Goal: Task Accomplishment & Management: Use online tool/utility

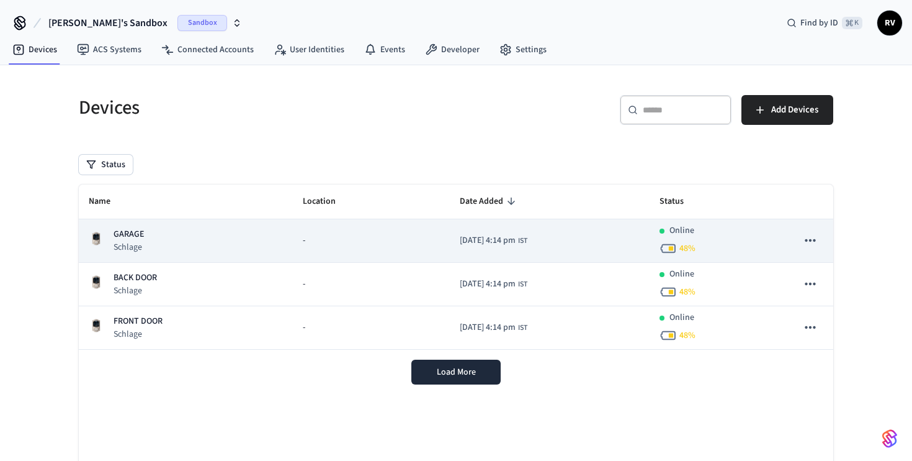
click at [137, 236] on p "GARAGE" at bounding box center [129, 234] width 30 height 13
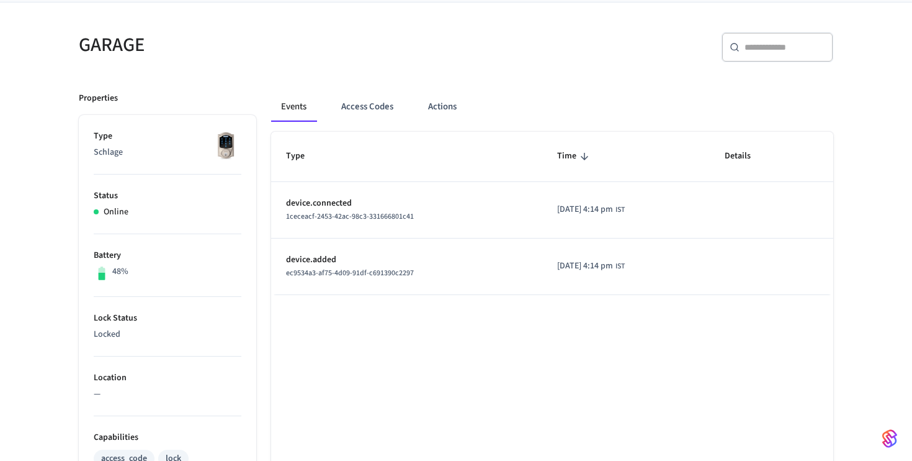
scroll to position [95, 0]
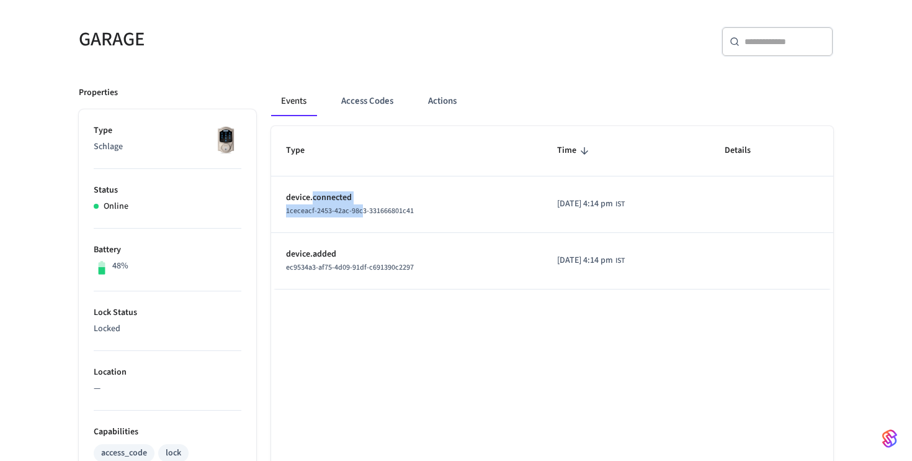
drag, startPoint x: 312, startPoint y: 199, endPoint x: 359, endPoint y: 210, distance: 47.9
click at [359, 210] on td "device.connected 1ceceacf-2453-42ac-98c3-331666801c41" at bounding box center [406, 204] width 271 height 56
drag, startPoint x: 297, startPoint y: 254, endPoint x: 369, endPoint y: 261, distance: 72.9
click at [370, 261] on td "device.added ec9534a3-af75-4d09-91df-c691390c2297" at bounding box center [406, 261] width 271 height 56
drag, startPoint x: 293, startPoint y: 199, endPoint x: 317, endPoint y: 202, distance: 23.8
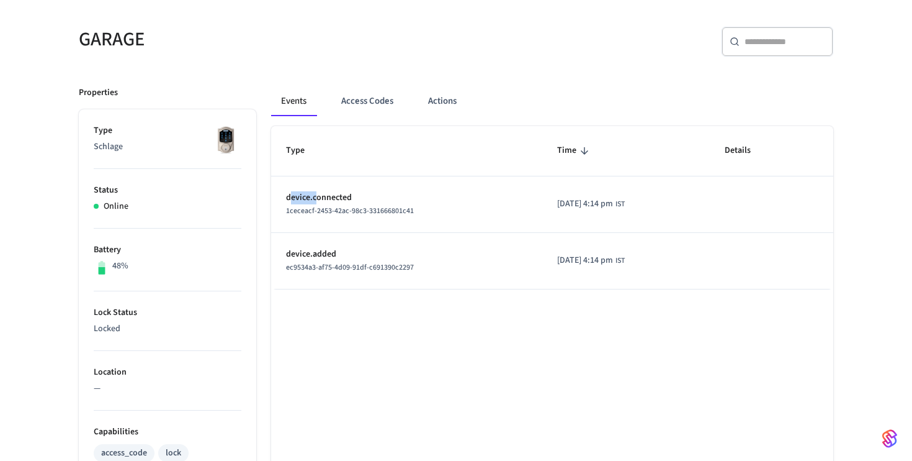
click at [317, 202] on p "device.connected" at bounding box center [406, 197] width 241 height 13
click at [368, 236] on td "device.added ec9534a3-af75-4d09-91df-c691390c2297" at bounding box center [406, 261] width 271 height 56
click at [362, 228] on td "device.connected 1ceceacf-2453-42ac-98c3-331666801c41" at bounding box center [406, 204] width 271 height 56
click at [371, 101] on button "Access Codes" at bounding box center [367, 101] width 72 height 30
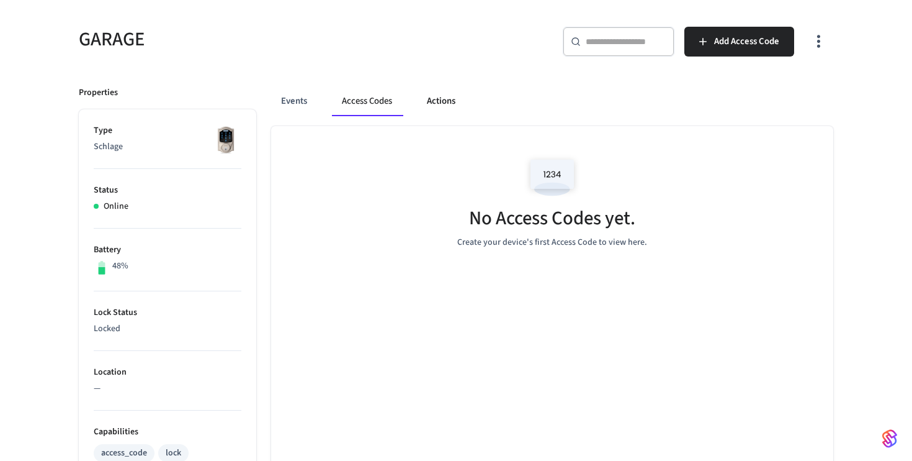
click at [439, 99] on button "Actions" at bounding box center [441, 101] width 48 height 30
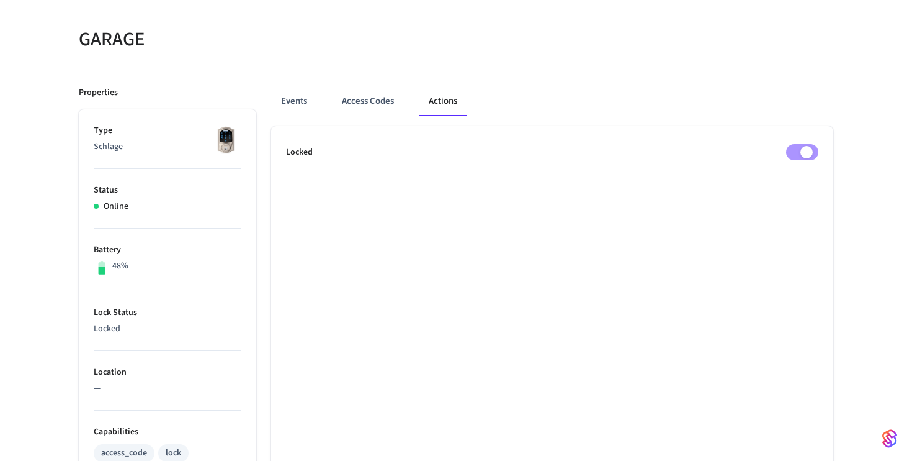
click at [798, 142] on ul "Locked" at bounding box center [552, 469] width 562 height 686
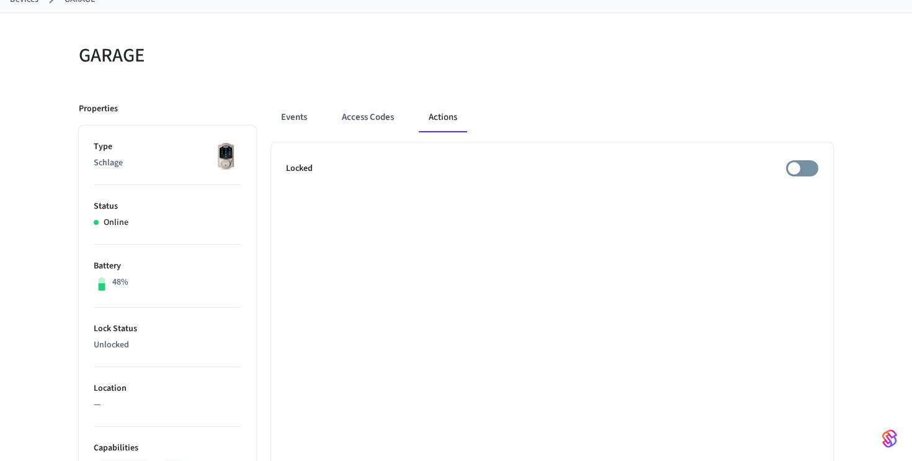
scroll to position [78, 0]
drag, startPoint x: 292, startPoint y: 169, endPoint x: 428, endPoint y: 176, distance: 136.7
click at [428, 176] on div "Locked" at bounding box center [552, 169] width 533 height 16
click at [357, 120] on button "Access Codes" at bounding box center [368, 118] width 72 height 30
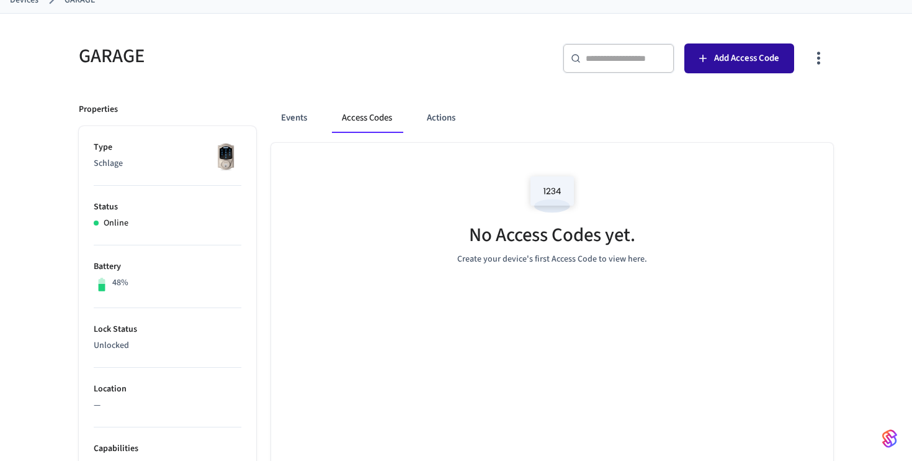
click at [724, 55] on span "Add Access Code" at bounding box center [746, 58] width 65 height 16
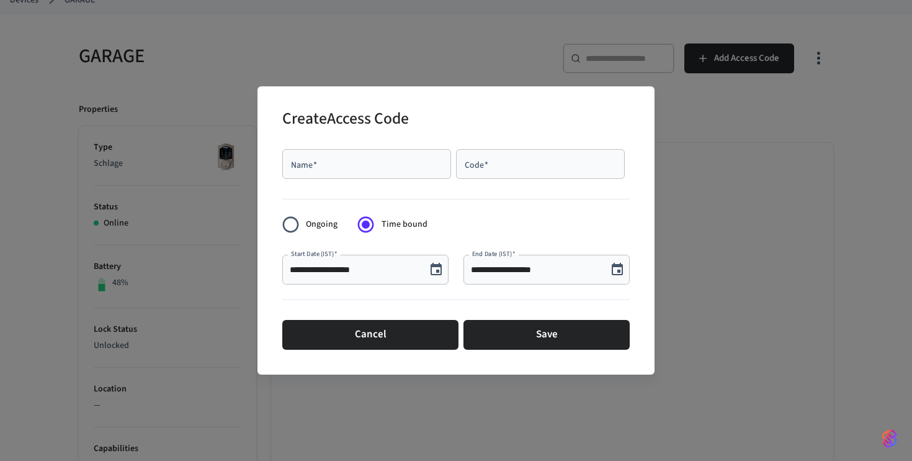
click at [784, 70] on div "**********" at bounding box center [456, 230] width 912 height 461
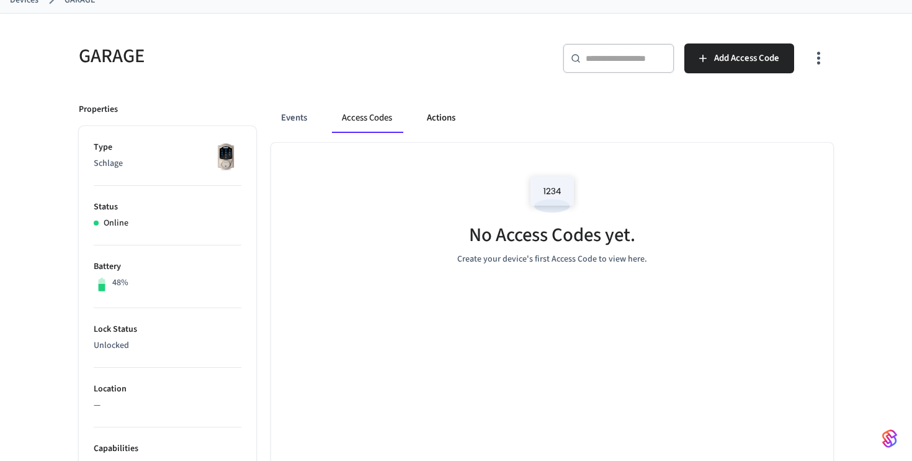
scroll to position [0, 0]
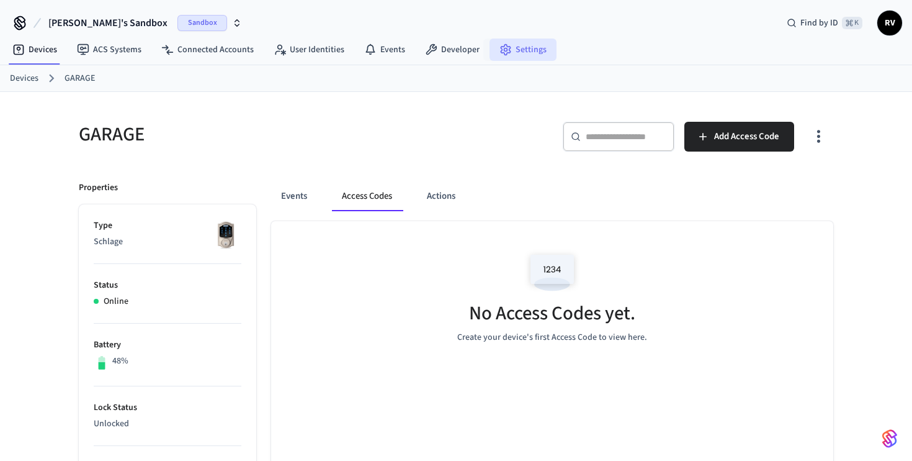
click at [511, 52] on link "Settings" at bounding box center [523, 49] width 67 height 22
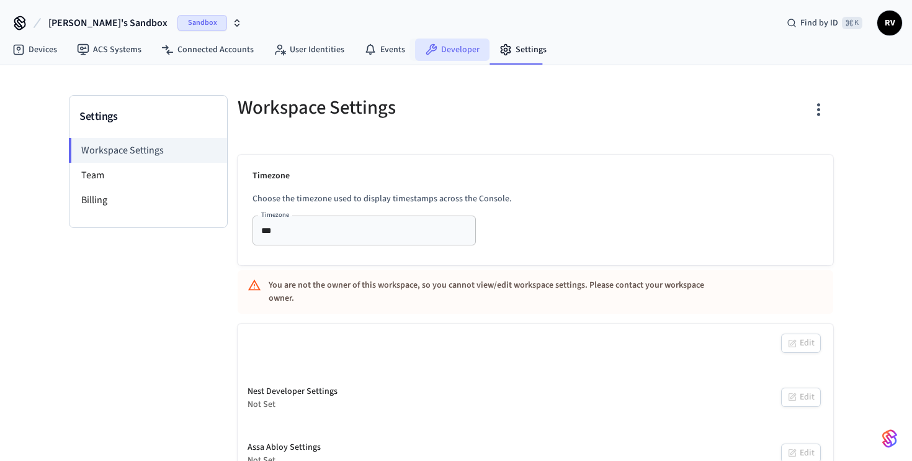
click at [444, 48] on link "Developer" at bounding box center [452, 49] width 74 height 22
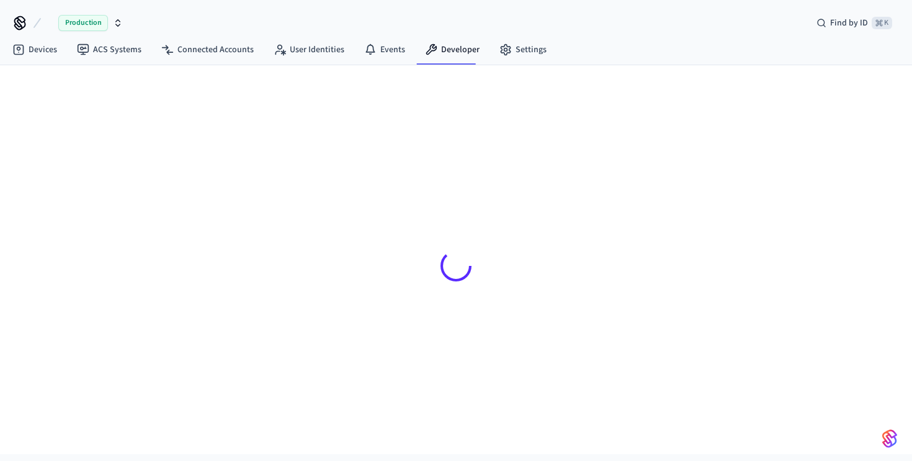
click at [454, 281] on icon at bounding box center [456, 265] width 35 height 35
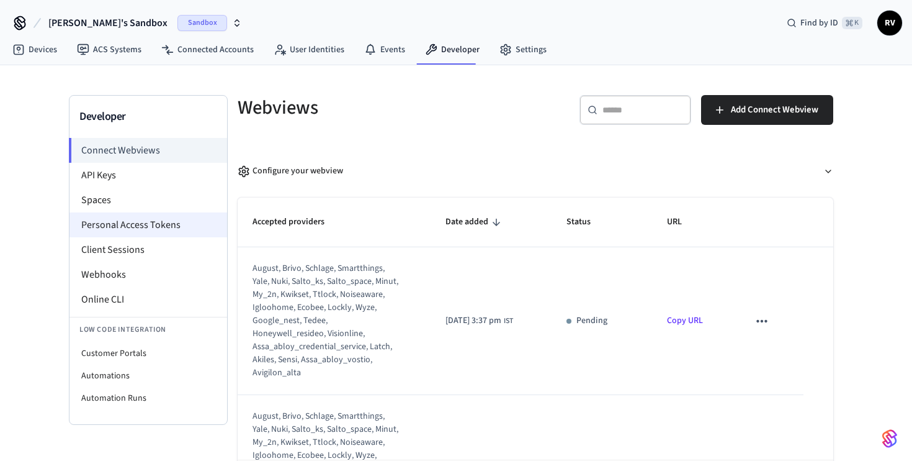
click at [143, 228] on li "Personal Access Tokens" at bounding box center [149, 224] width 158 height 25
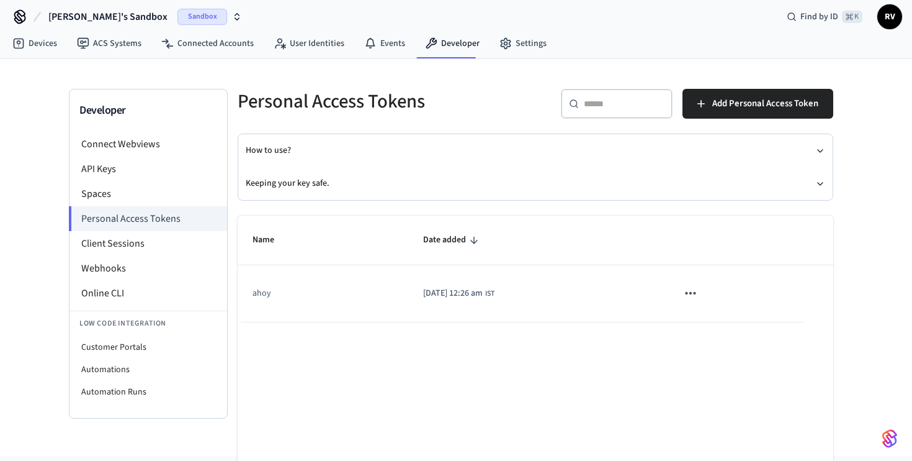
scroll to position [4, 0]
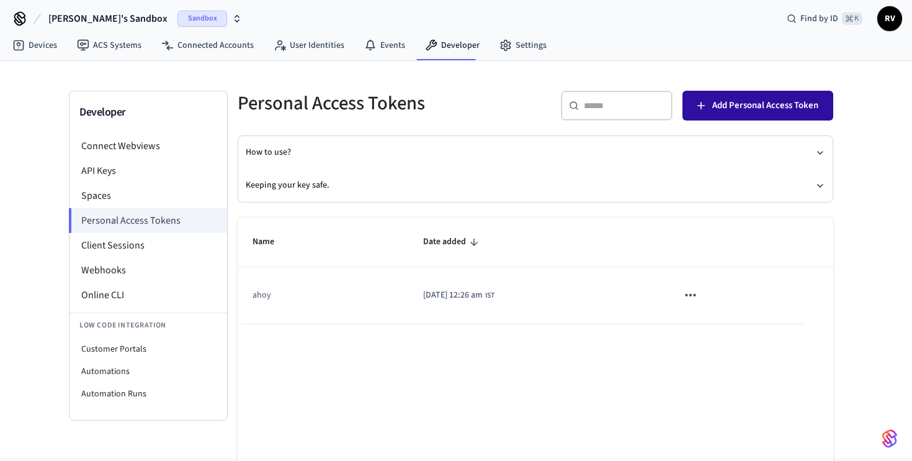
click at [787, 105] on span "Add Personal Access Token" at bounding box center [766, 105] width 106 height 16
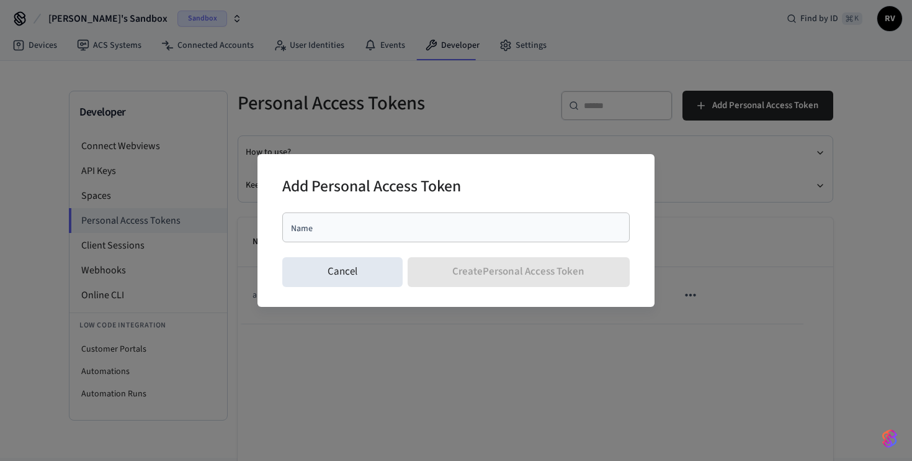
click at [353, 103] on div "Add Personal Access Token Name Name Cancel Create Personal Access Token" at bounding box center [456, 230] width 912 height 461
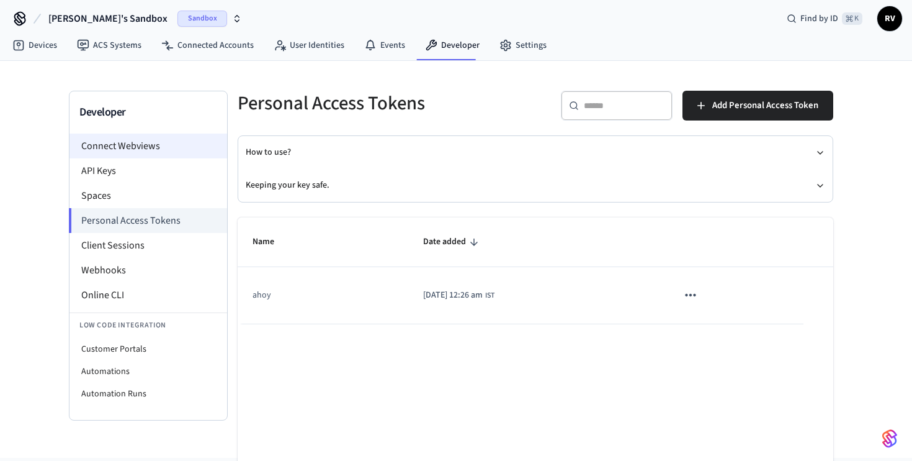
click at [138, 145] on li "Connect Webviews" at bounding box center [149, 145] width 158 height 25
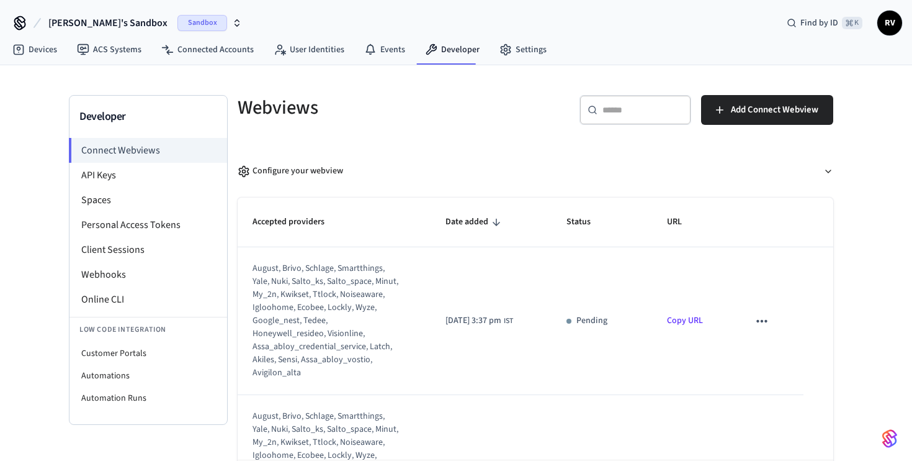
click at [686, 318] on link "Copy URL" at bounding box center [685, 320] width 36 height 12
click at [160, 225] on li "Personal Access Tokens" at bounding box center [149, 224] width 158 height 25
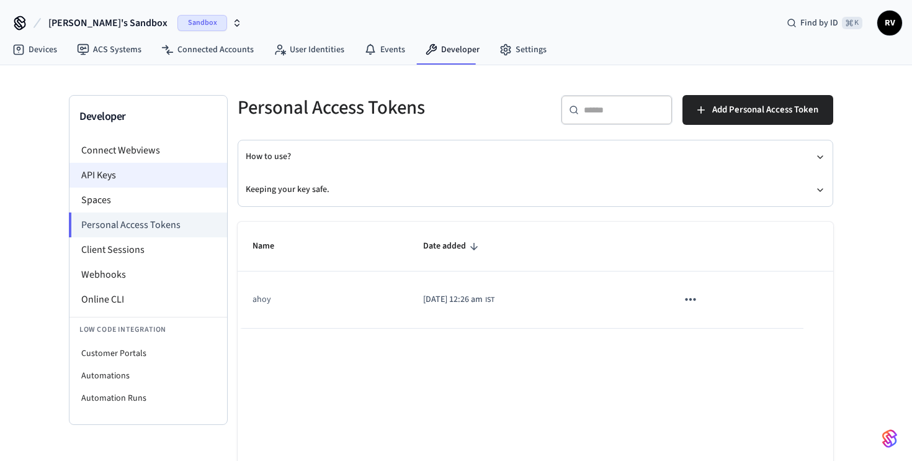
click at [163, 182] on li "API Keys" at bounding box center [149, 175] width 158 height 25
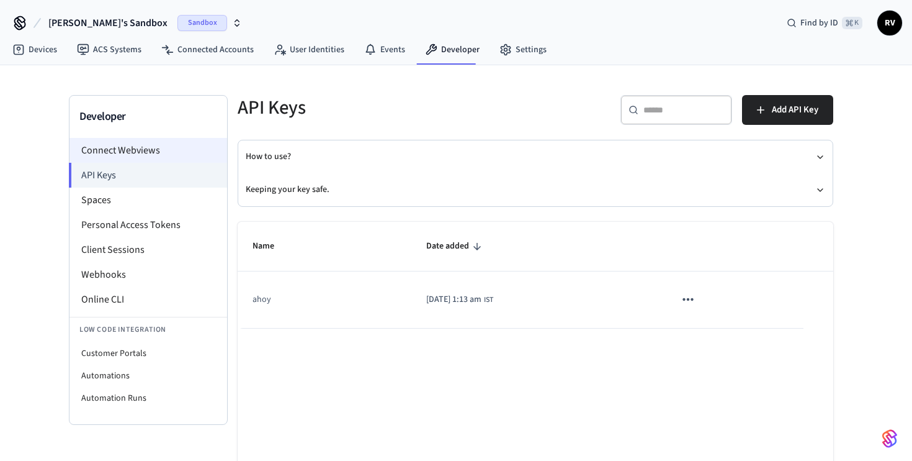
click at [150, 148] on li "Connect Webviews" at bounding box center [149, 150] width 158 height 25
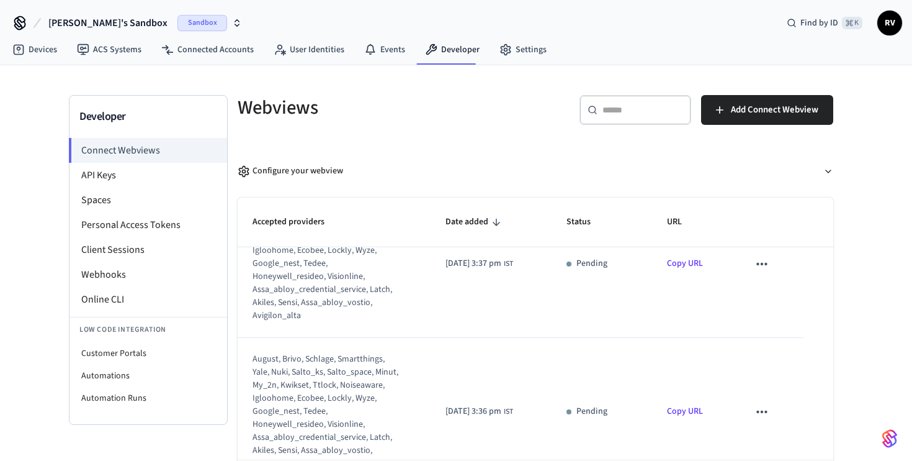
click at [104, 27] on span "Rajan's Sandbox" at bounding box center [107, 23] width 119 height 15
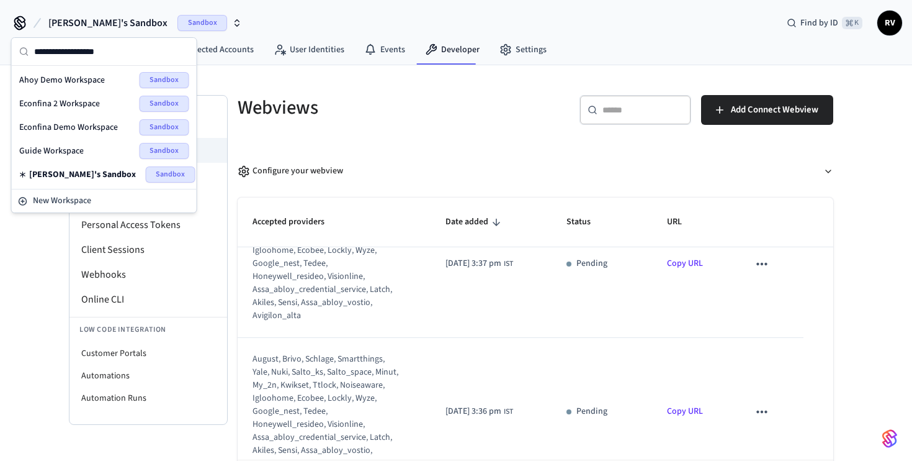
click at [47, 104] on span "Econfina 2 Workspace" at bounding box center [59, 103] width 81 height 12
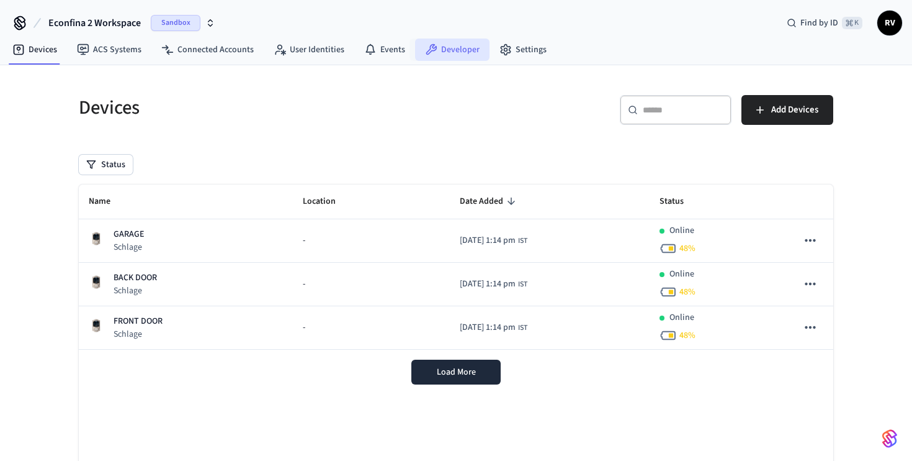
click at [447, 54] on link "Developer" at bounding box center [452, 49] width 74 height 22
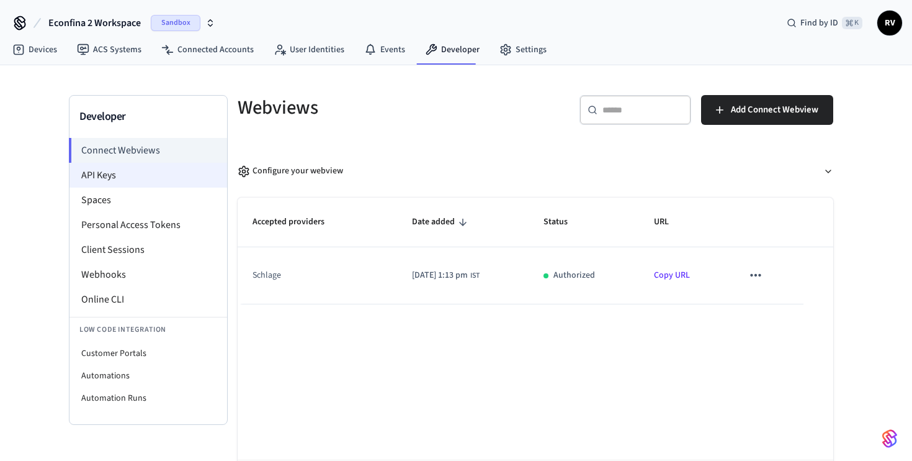
click at [111, 172] on li "API Keys" at bounding box center [149, 175] width 158 height 25
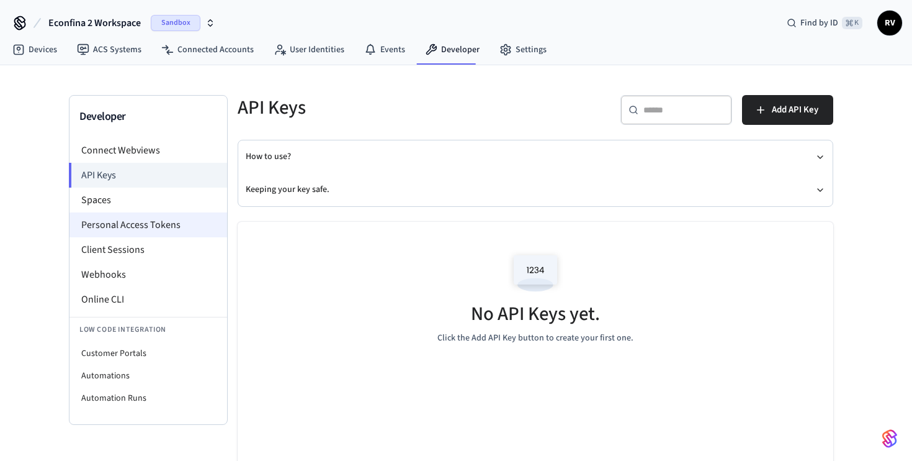
click at [152, 219] on li "Personal Access Tokens" at bounding box center [149, 224] width 158 height 25
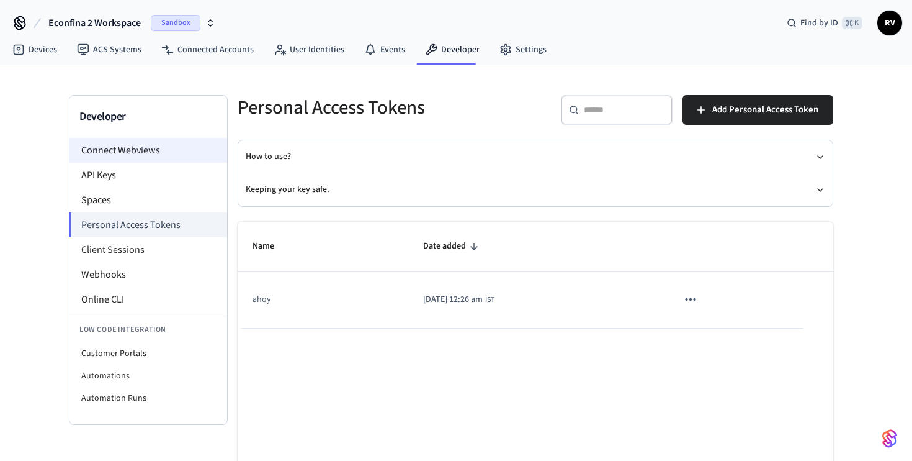
click at [164, 157] on li "Connect Webviews" at bounding box center [149, 150] width 158 height 25
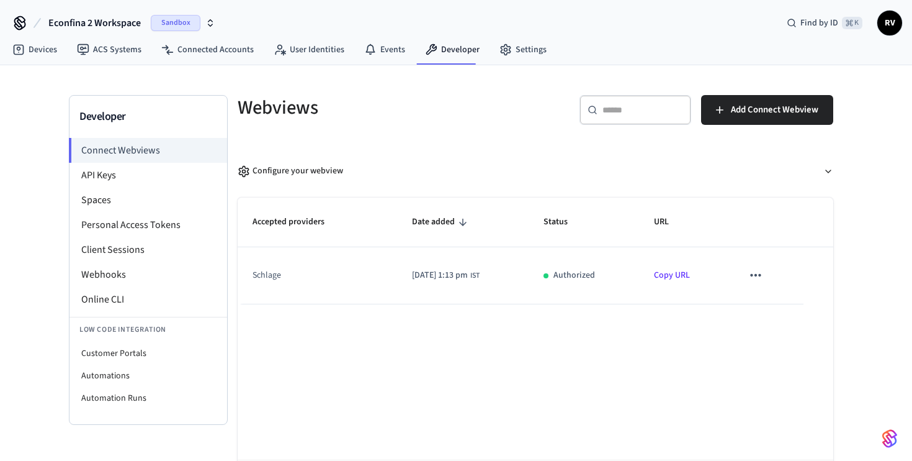
click at [683, 276] on link "Copy URL" at bounding box center [672, 275] width 36 height 12
click at [764, 277] on icon "sticky table" at bounding box center [756, 275] width 16 height 16
click at [765, 277] on div at bounding box center [456, 230] width 912 height 461
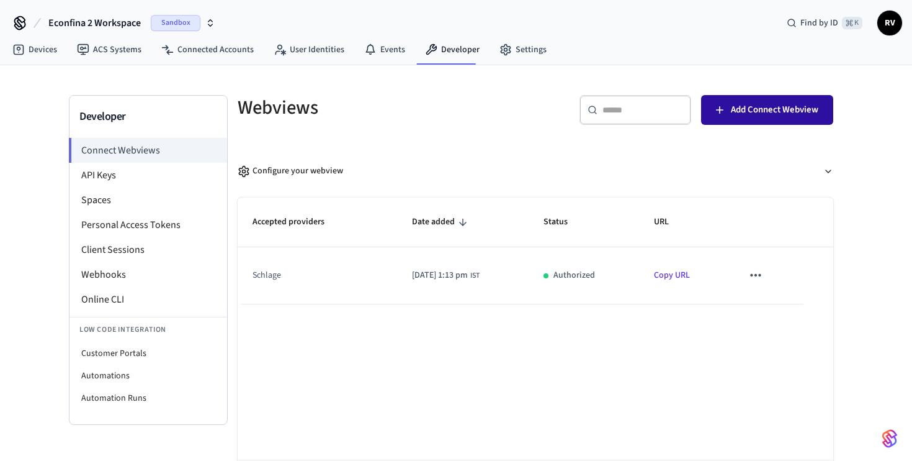
click at [755, 104] on span "Add Connect Webview" at bounding box center [775, 110] width 88 height 16
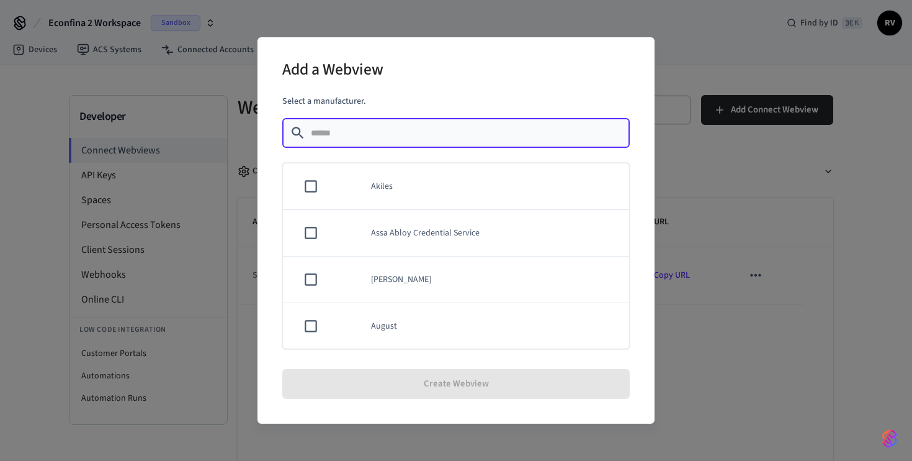
click at [426, 138] on input "text" at bounding box center [467, 133] width 312 height 12
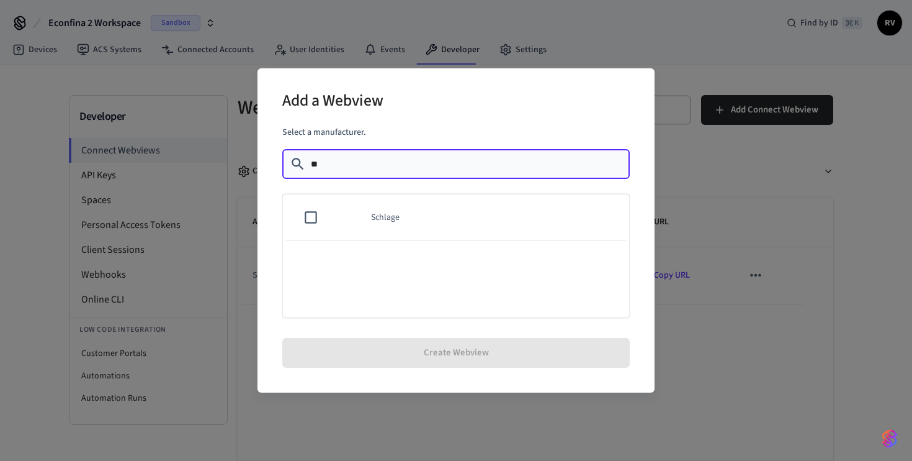
type input "**"
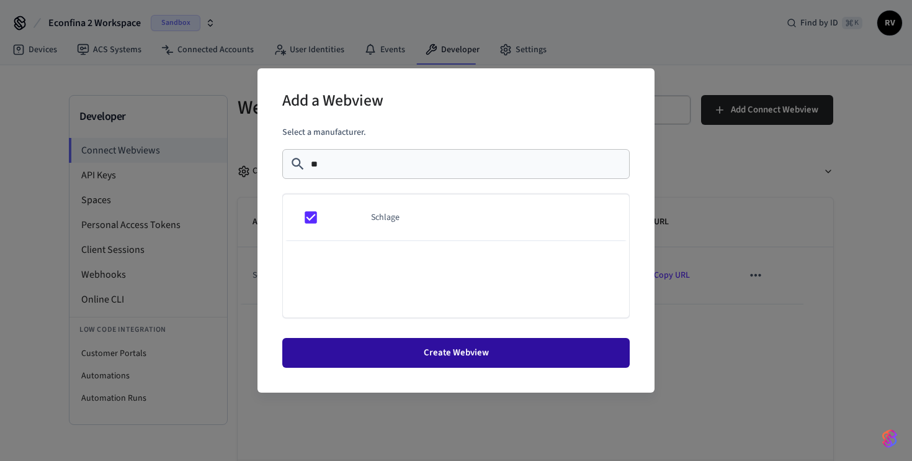
click at [472, 340] on button "Create Webview" at bounding box center [456, 353] width 348 height 30
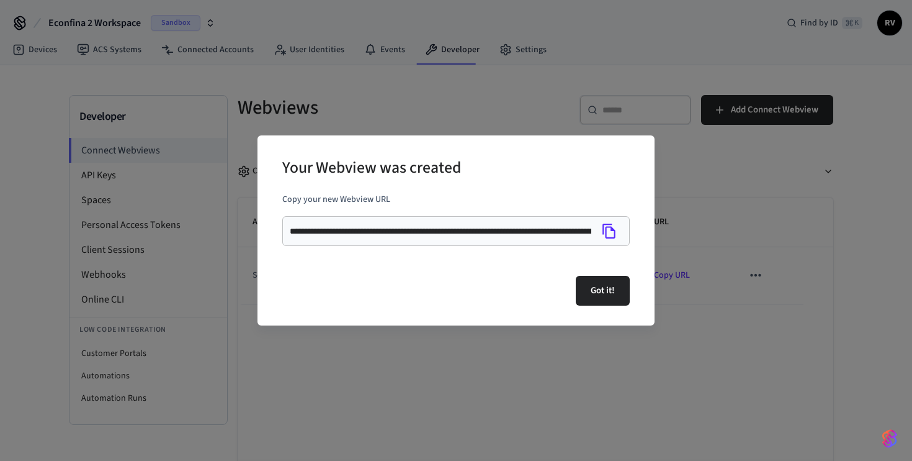
click at [609, 227] on icon "Copy" at bounding box center [609, 230] width 13 height 15
click at [613, 285] on button "Got it!" at bounding box center [603, 291] width 54 height 30
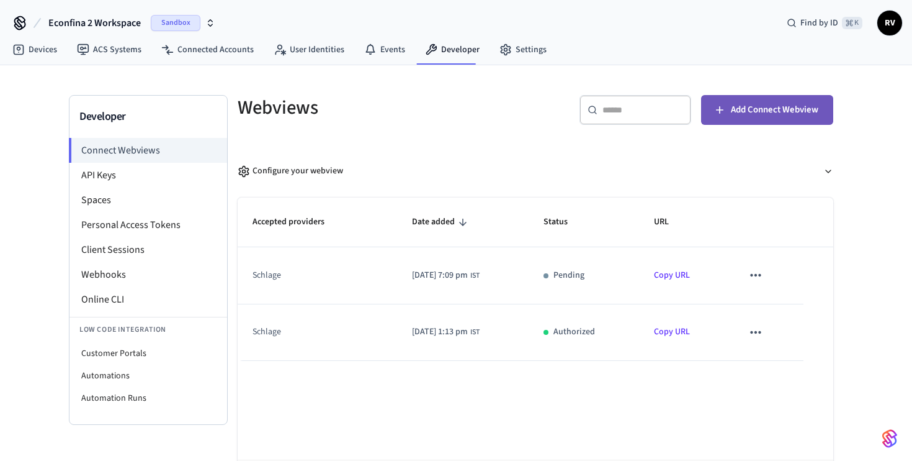
click at [727, 107] on button "Add Connect Webview" at bounding box center [767, 110] width 132 height 30
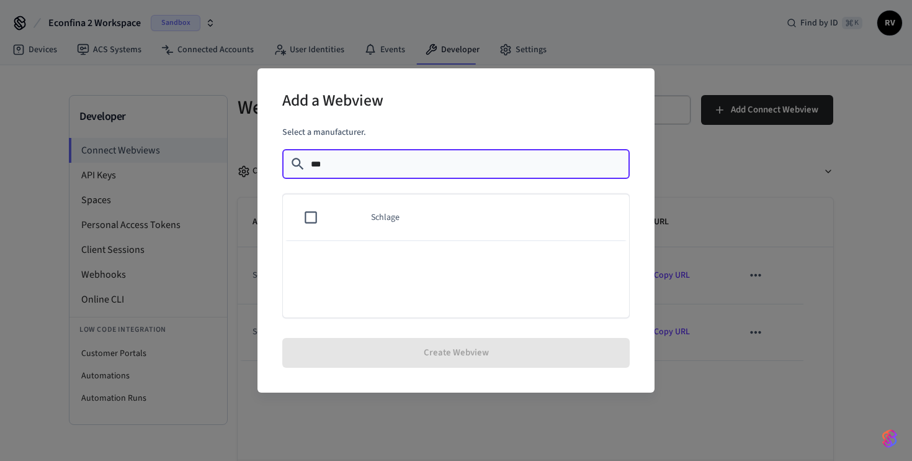
type input "***"
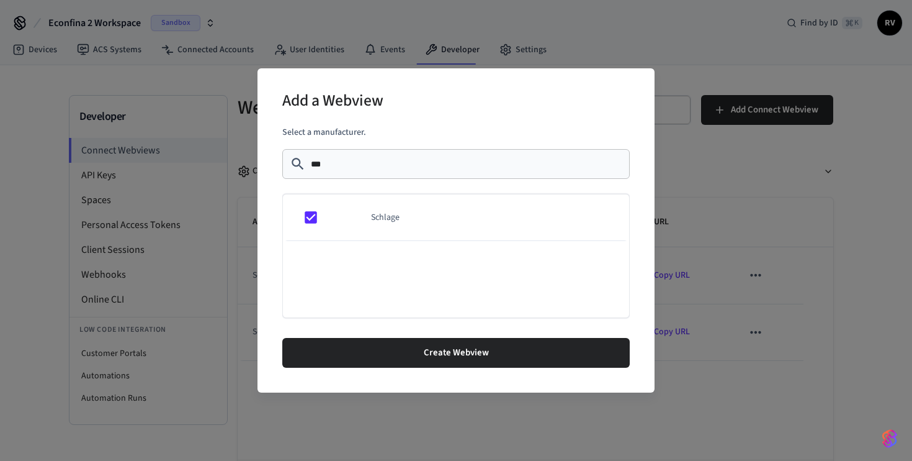
click at [700, 146] on div "Add a Webview Select a manufacturer. ​ *** ​ Schlage Create Webview" at bounding box center [456, 230] width 912 height 461
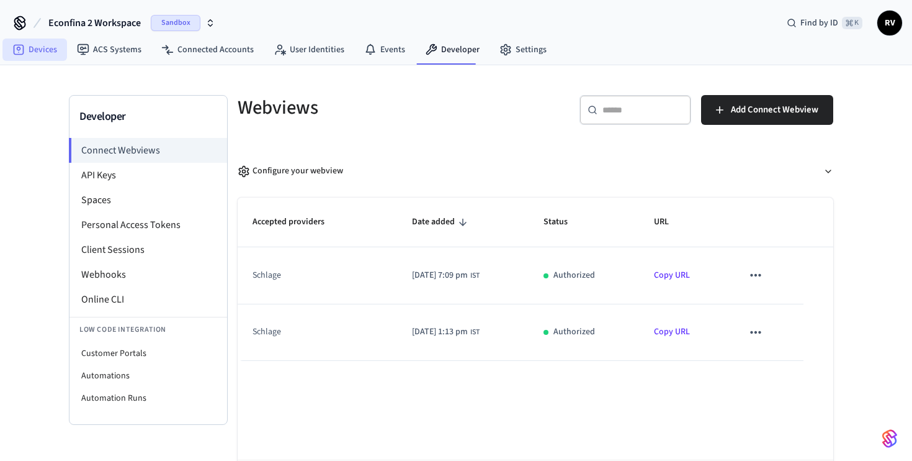
click at [32, 52] on link "Devices" at bounding box center [34, 49] width 65 height 22
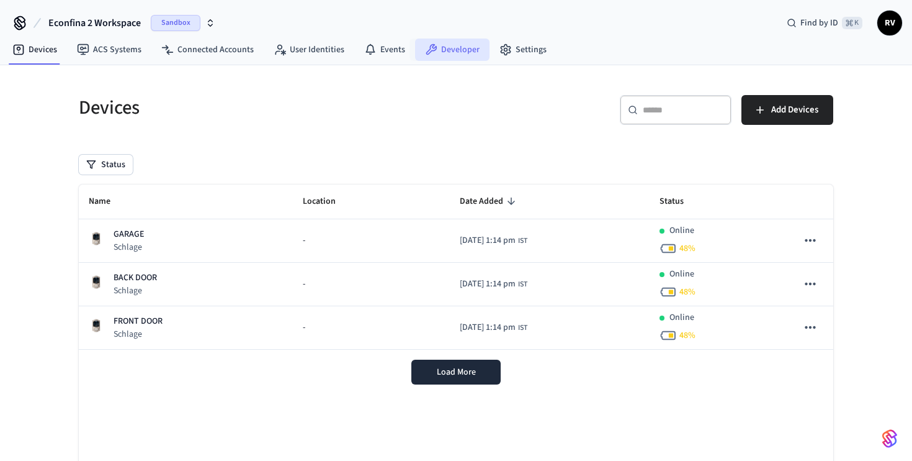
click at [433, 41] on link "Developer" at bounding box center [452, 49] width 74 height 22
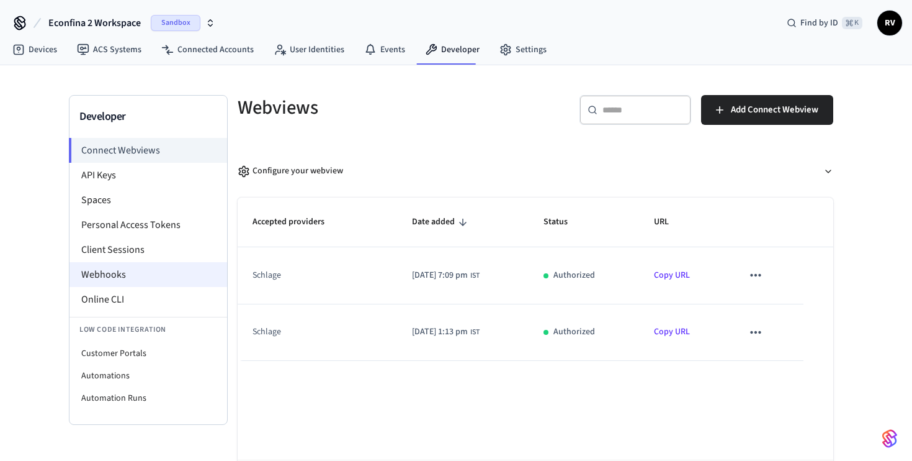
click at [115, 269] on li "Webhooks" at bounding box center [149, 274] width 158 height 25
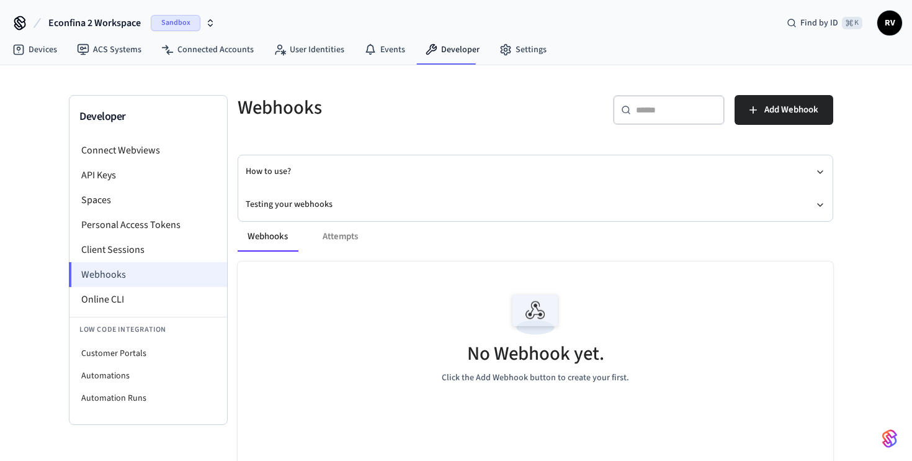
click at [158, 277] on li "Webhooks" at bounding box center [148, 274] width 158 height 25
click at [753, 122] on button "Add Webhook" at bounding box center [784, 110] width 99 height 30
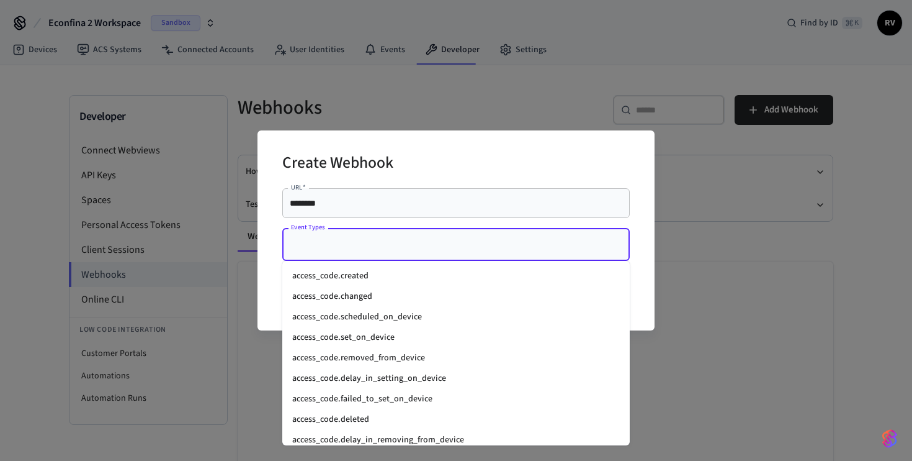
click at [407, 246] on input "Event Types" at bounding box center [447, 244] width 318 height 22
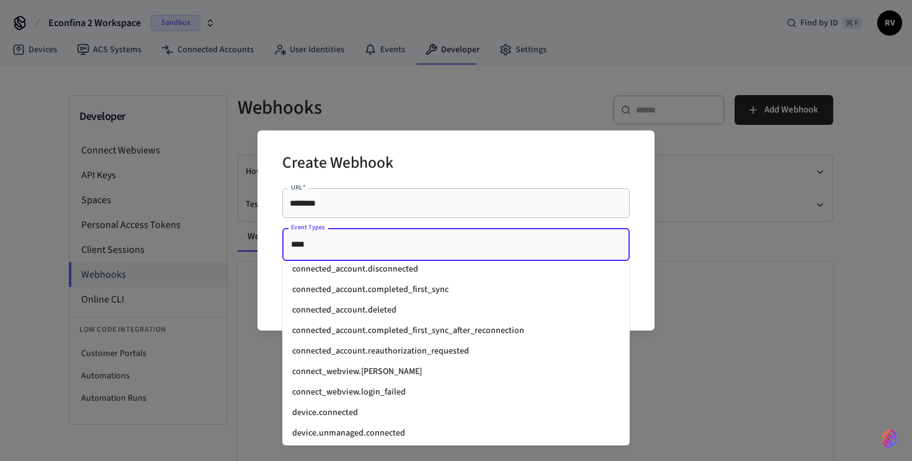
scroll to position [104, 0]
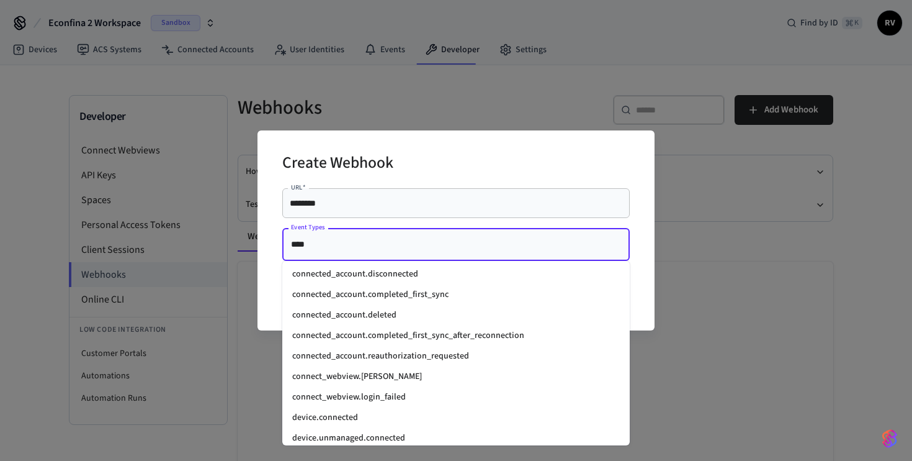
type input "****"
